Goal: Task Accomplishment & Management: Manage account settings

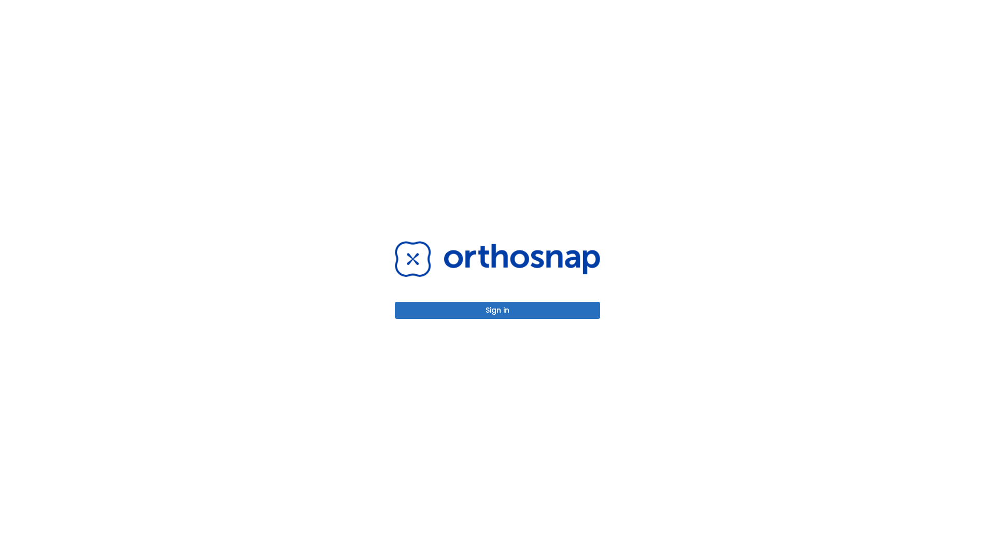
click at [498, 310] on button "Sign in" at bounding box center [497, 310] width 205 height 17
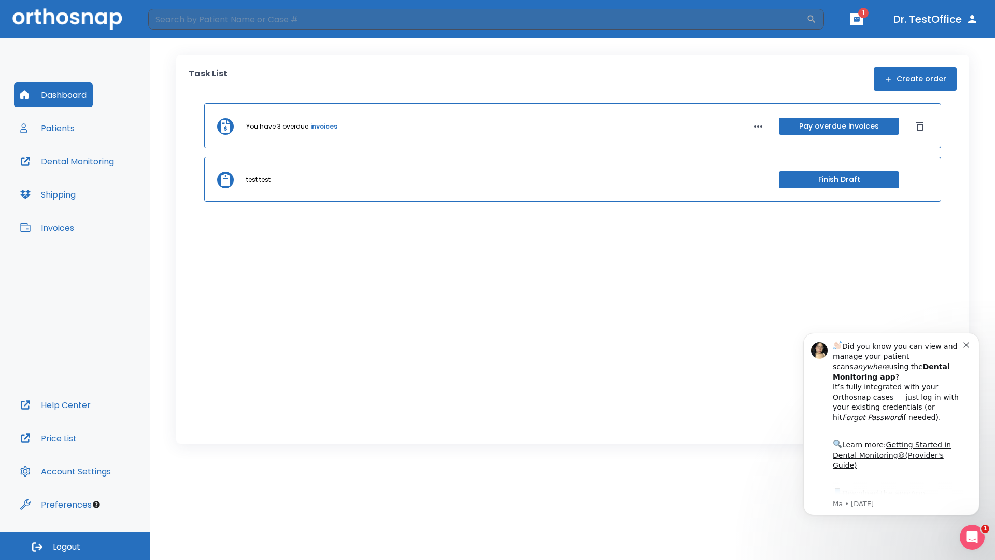
click at [75, 546] on span "Logout" at bounding box center [66, 546] width 27 height 11
